Goal: Task Accomplishment & Management: Use online tool/utility

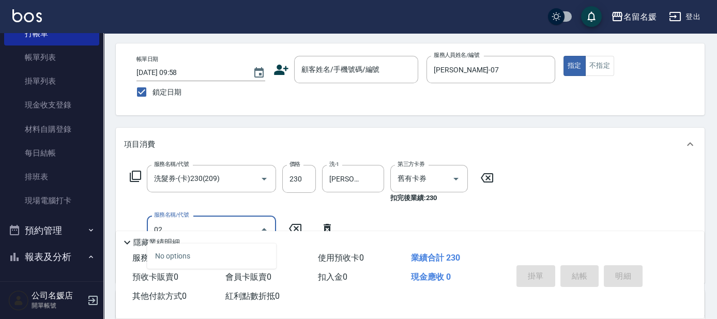
scroll to position [94, 0]
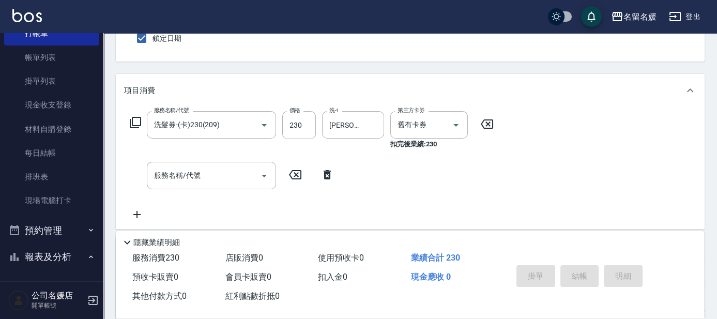
click at [325, 174] on icon at bounding box center [327, 174] width 7 height 9
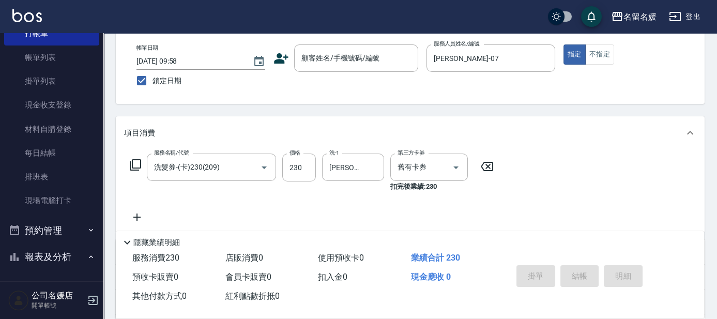
scroll to position [0, 0]
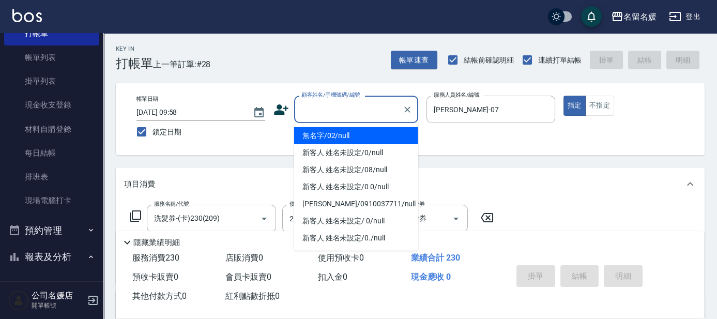
click at [354, 105] on div "顧客姓名/手機號碼/編號 顧客姓名/手機號碼/編號" at bounding box center [356, 109] width 124 height 27
click at [349, 131] on li "無名字/02/null" at bounding box center [356, 135] width 124 height 17
type input "無名字/02/null"
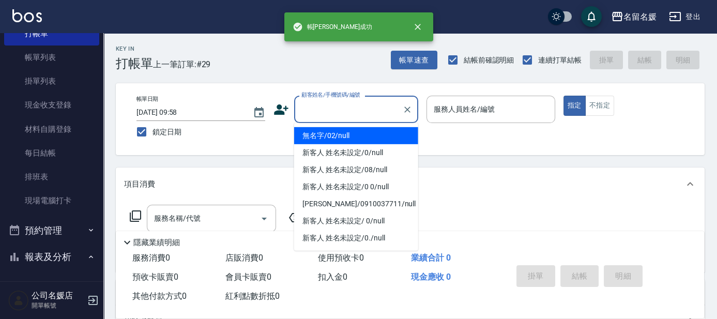
click at [331, 106] on input "顧客姓名/手機號碼/編號" at bounding box center [348, 109] width 99 height 18
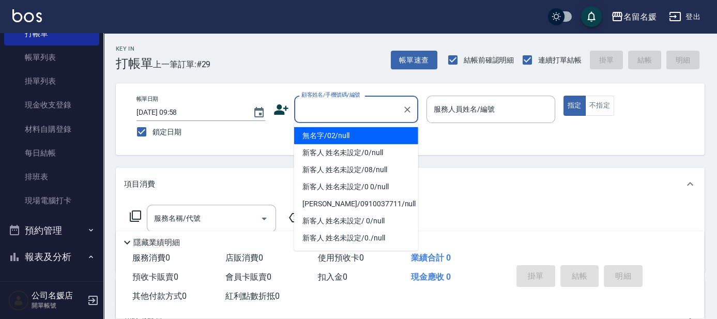
type input "0"
type input "無名字/02/null"
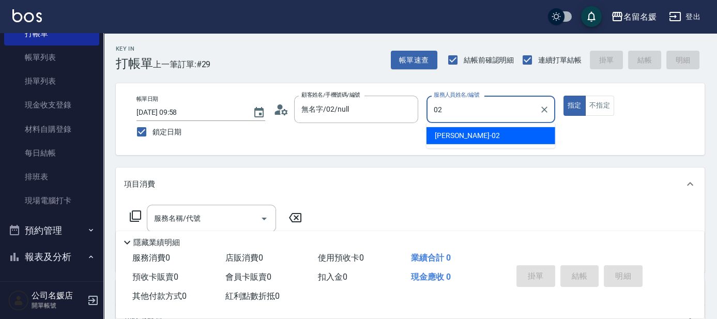
type input "02"
type button "true"
type input "[PERSON_NAME]-02"
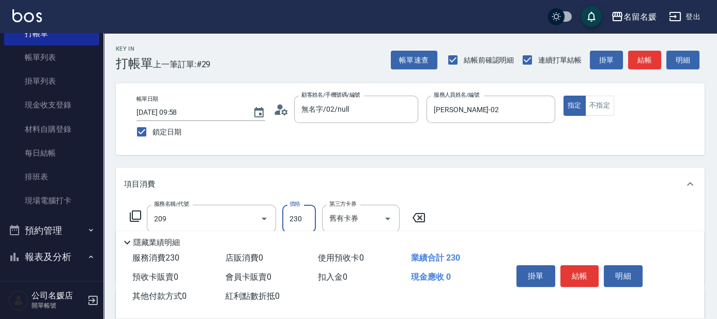
type input "洗髮券-(卡)230(209)"
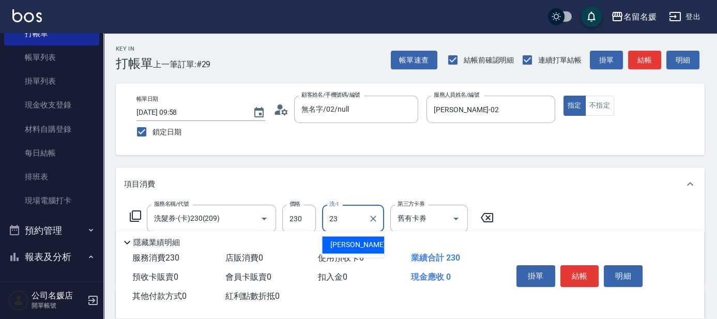
type input "[PERSON_NAME]-23"
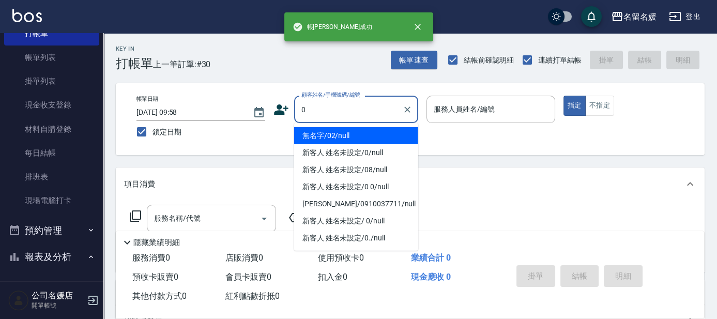
type input "無名字/02/null"
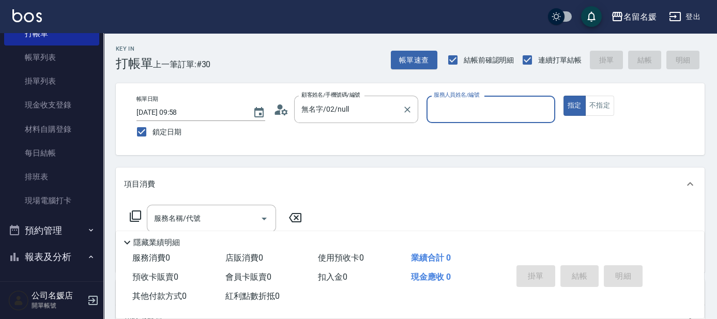
type input "1"
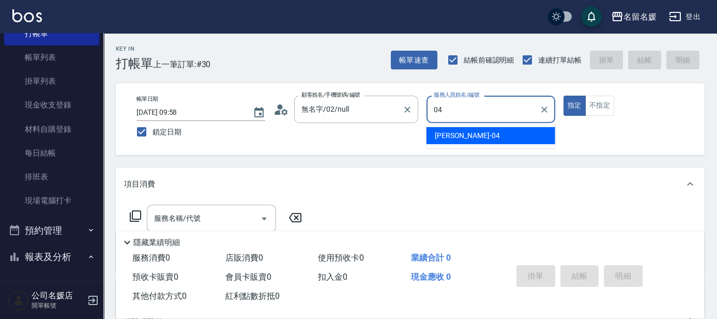
type input "[PERSON_NAME]-04"
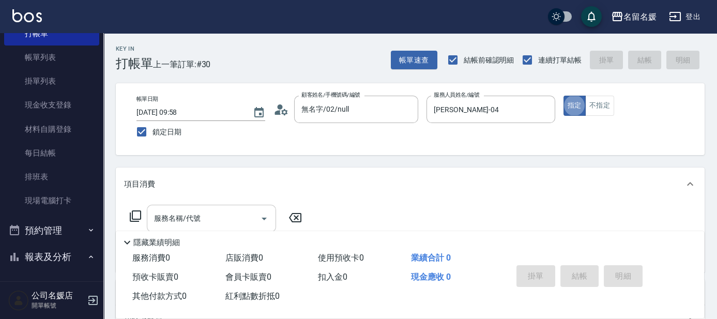
click at [180, 218] on div "服務名稱/代號 服務名稱/代號" at bounding box center [211, 218] width 129 height 27
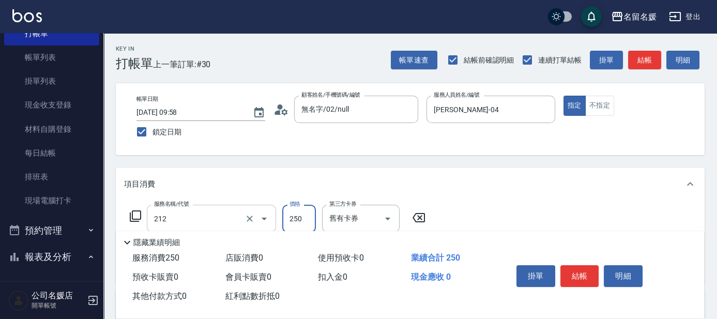
type input "洗髮券-(卡)250(212)"
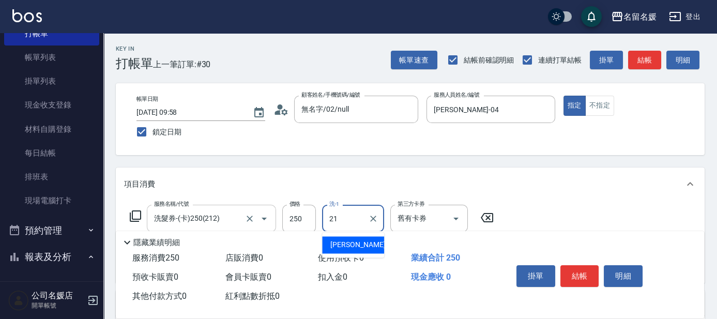
type input "[PERSON_NAME]-21"
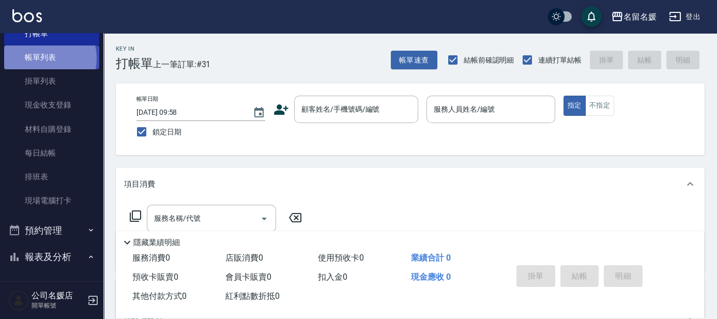
click at [36, 58] on link "帳單列表" at bounding box center [51, 57] width 95 height 24
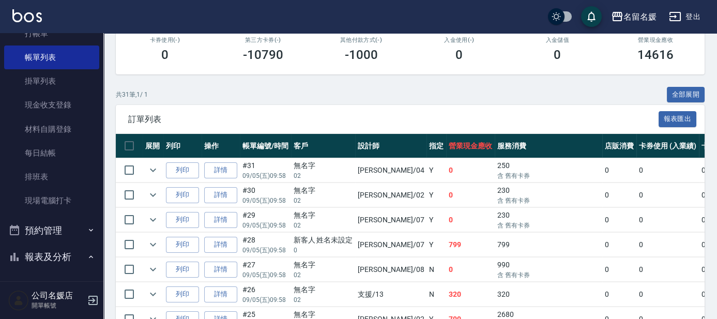
scroll to position [188, 0]
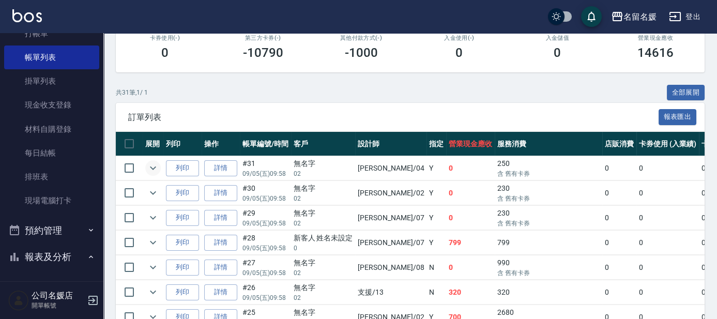
click at [147, 168] on icon "expand row" at bounding box center [153, 168] width 12 height 12
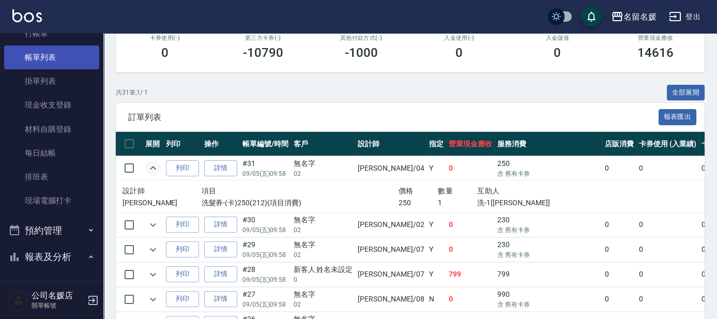
scroll to position [0, 0]
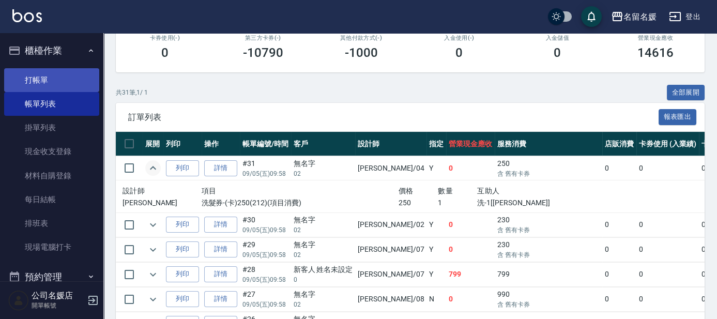
click at [56, 74] on link "打帳單" at bounding box center [51, 80] width 95 height 24
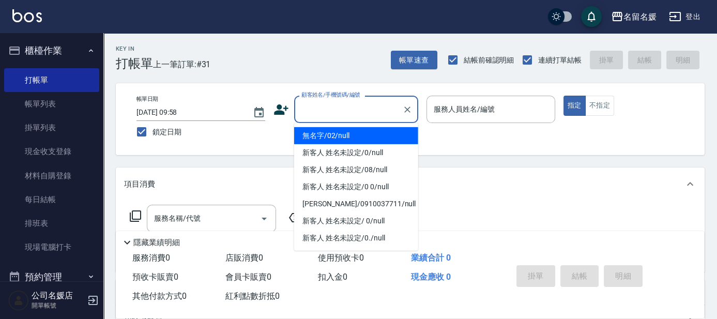
type input "無名字/02/null"
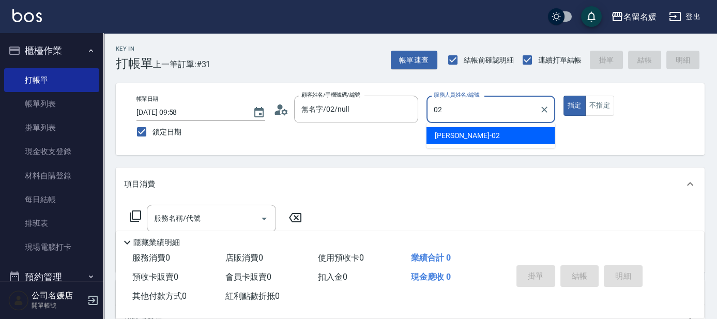
type input "02"
type button "true"
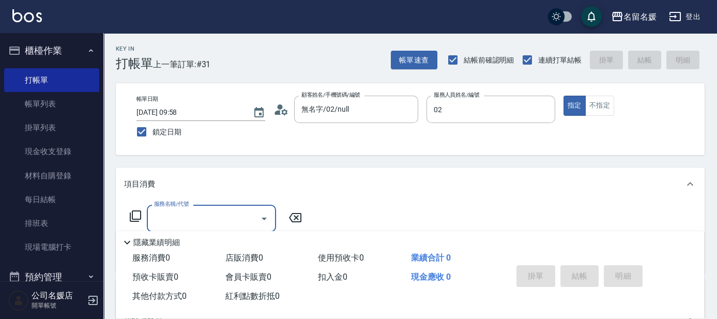
type input "[PERSON_NAME]-02"
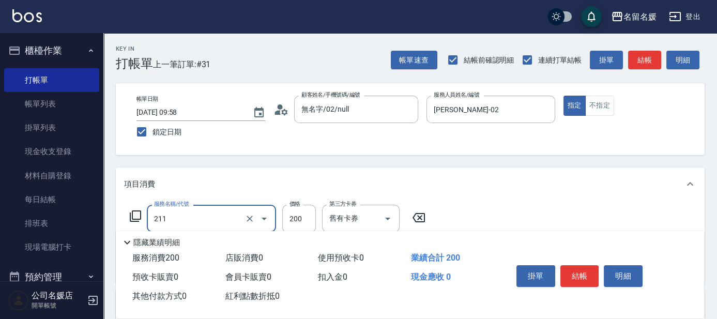
type input "洗髮券~名留200(211)"
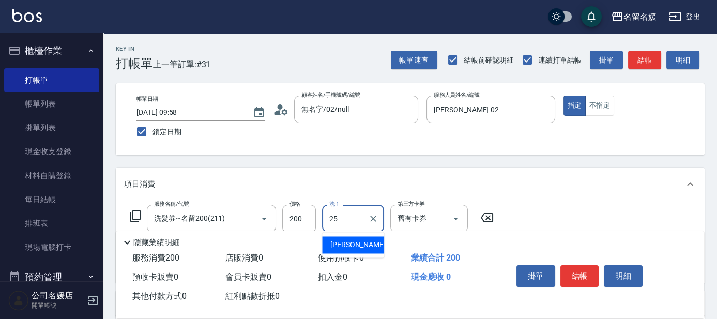
type input "[PERSON_NAME]-25"
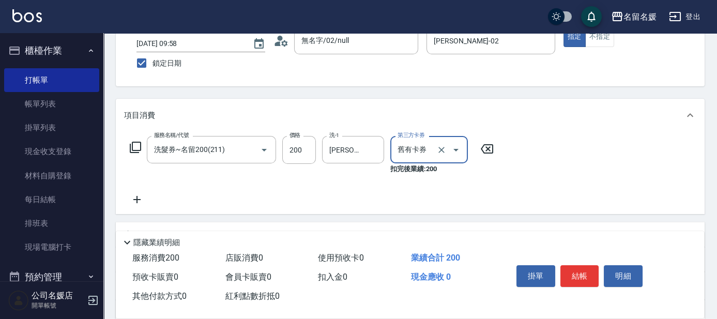
scroll to position [94, 0]
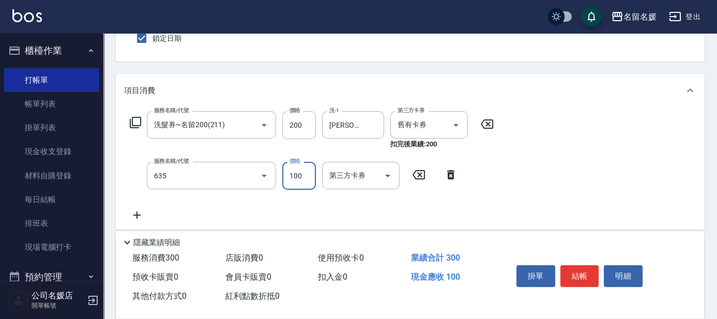
type input "[PERSON_NAME].玻酸.晶膜.水療(635)"
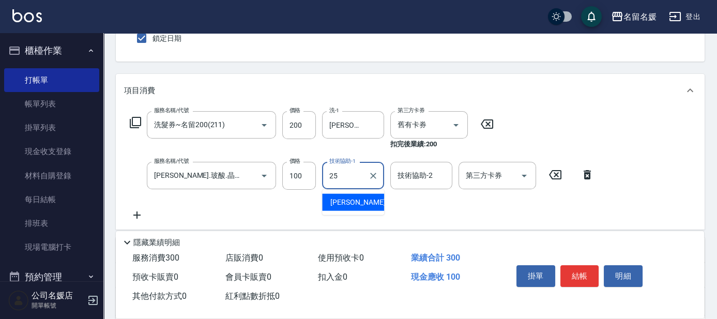
type input "[PERSON_NAME]-25"
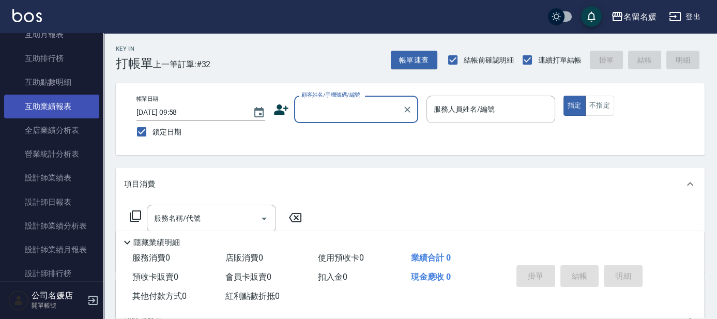
scroll to position [423, 0]
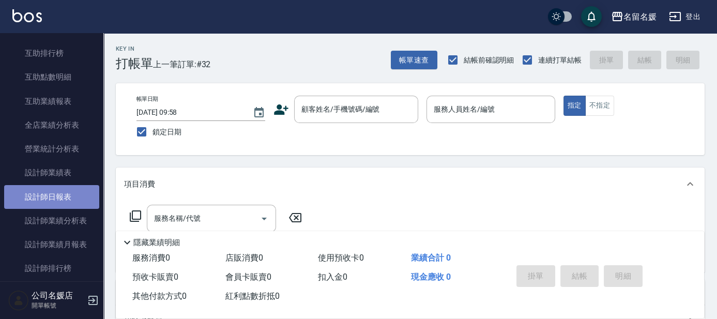
click at [65, 197] on link "設計師日報表" at bounding box center [51, 197] width 95 height 24
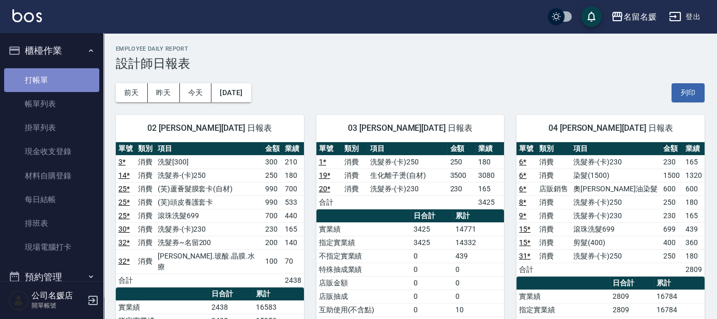
click at [65, 80] on link "打帳單" at bounding box center [51, 80] width 95 height 24
